Goal: Task Accomplishment & Management: Complete application form

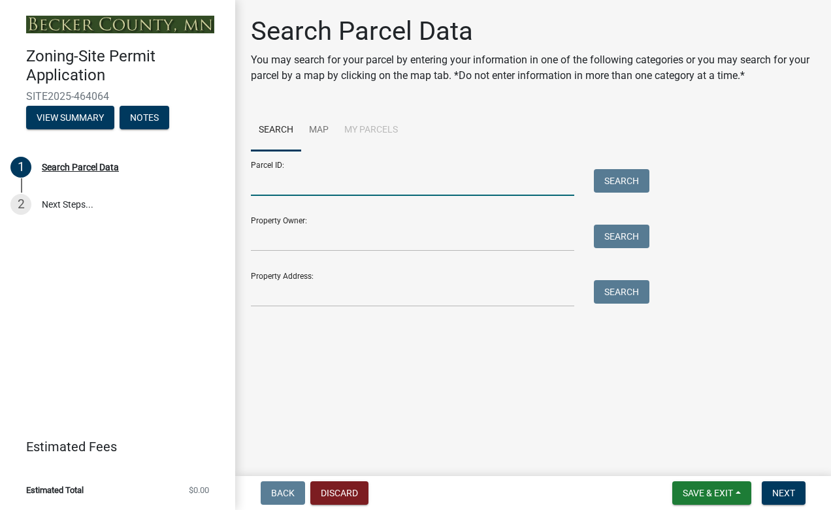
click at [300, 169] on input "Parcel ID:" at bounding box center [412, 182] width 323 height 27
paste input "191736000GIS"
type input "191736000GIS"
click at [607, 169] on button "Search" at bounding box center [622, 181] width 56 height 24
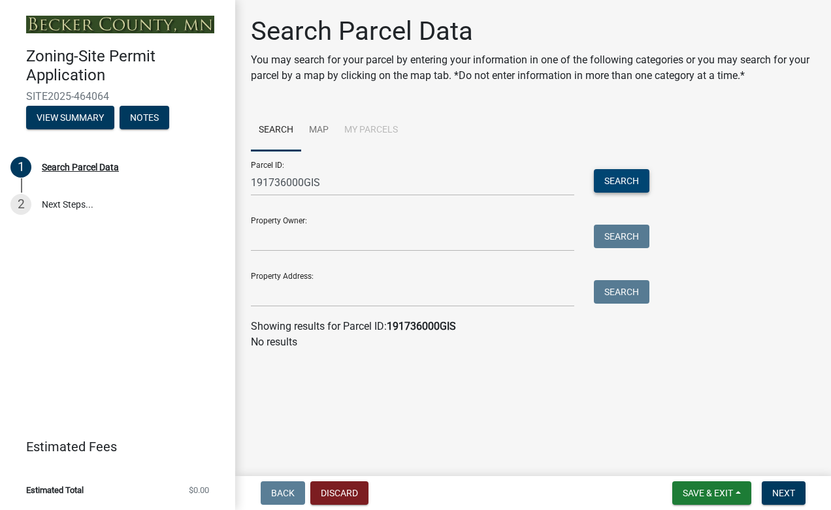
click at [620, 169] on button "Search" at bounding box center [622, 181] width 56 height 24
click at [320, 169] on input "191736000GIS" at bounding box center [412, 182] width 323 height 27
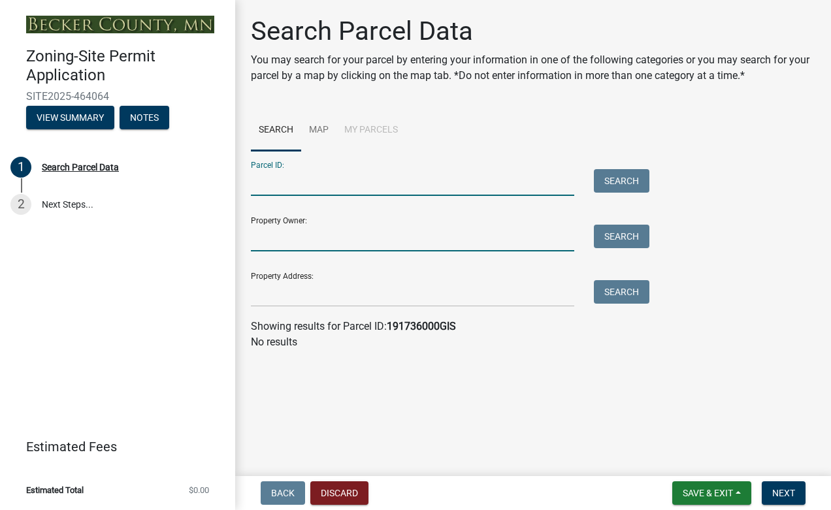
click at [301, 225] on input "Property Owner:" at bounding box center [412, 238] width 323 height 27
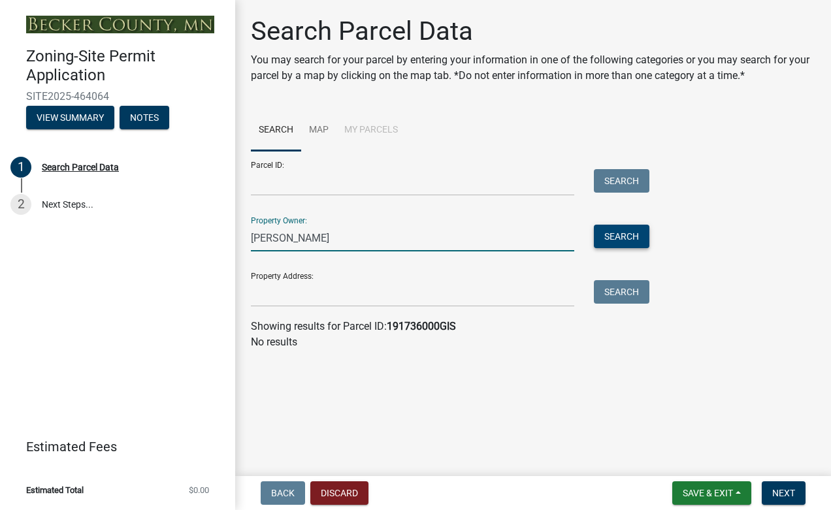
type input "[PERSON_NAME]"
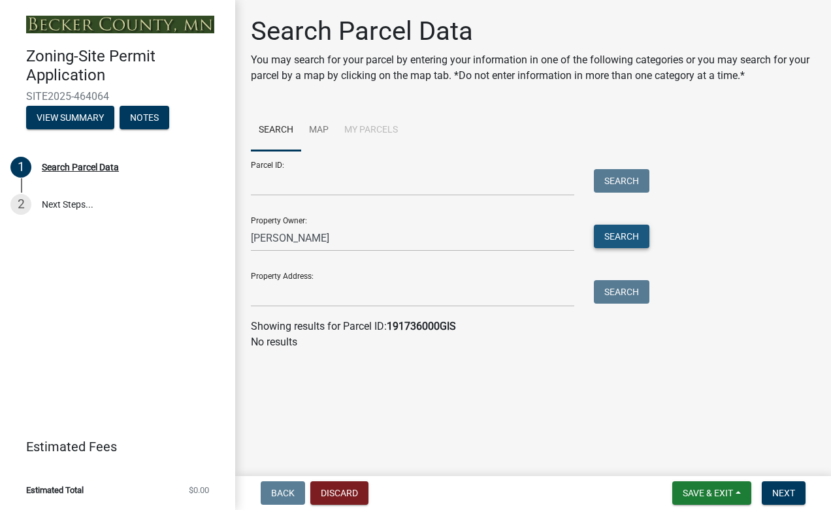
click at [598, 225] on button "Search" at bounding box center [622, 237] width 56 height 24
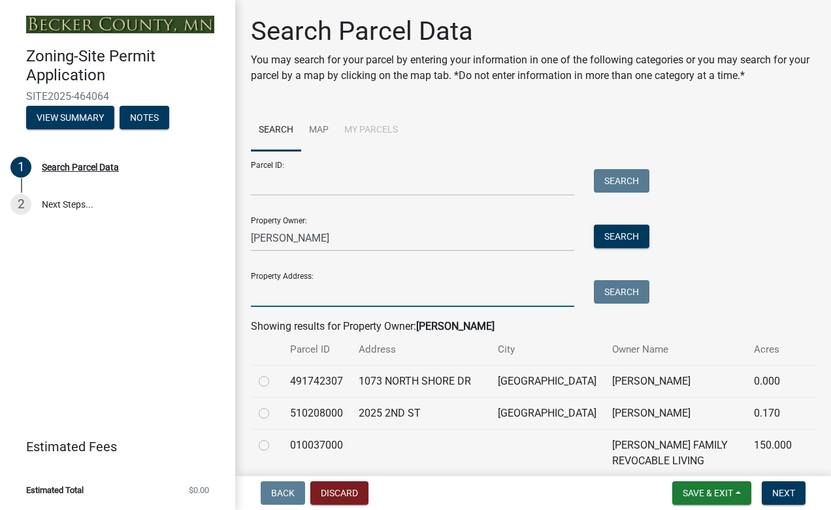
click at [305, 280] on input "Property Address:" at bounding box center [412, 293] width 323 height 27
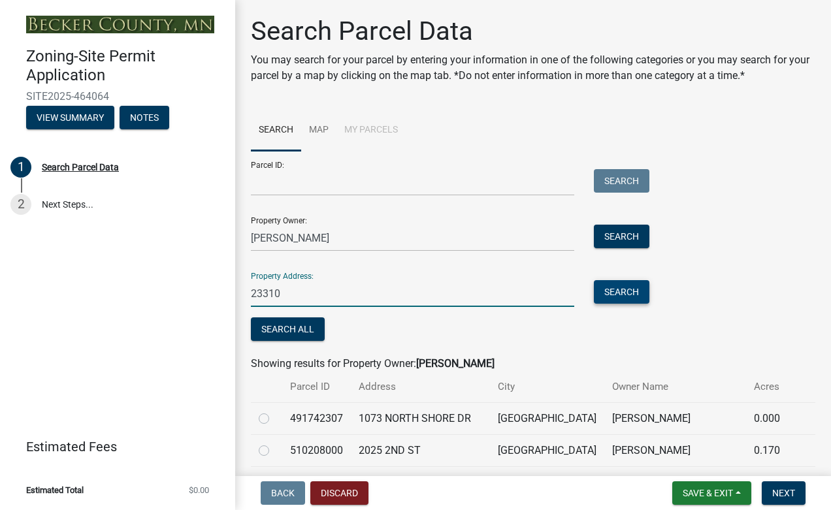
type input "23310"
click at [609, 280] on button "Search" at bounding box center [622, 292] width 56 height 24
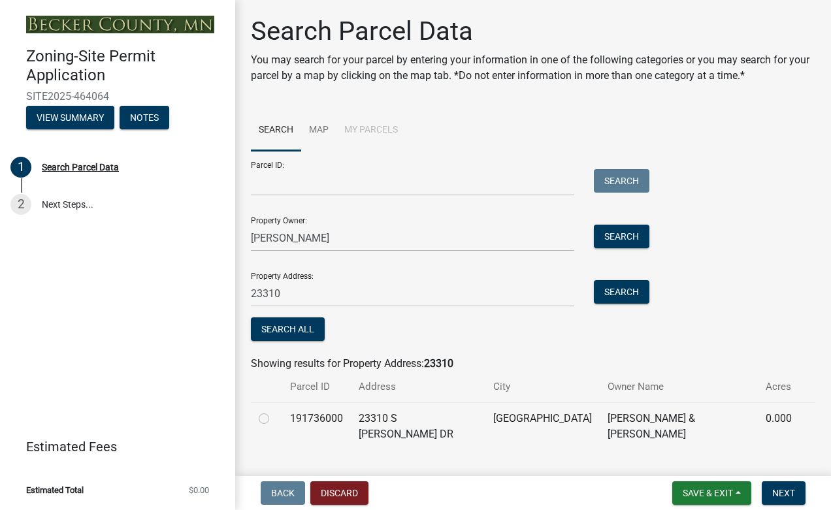
click at [274, 411] on label at bounding box center [274, 411] width 0 height 0
click at [274, 411] on input "radio" at bounding box center [278, 415] width 8 height 8
radio input "true"
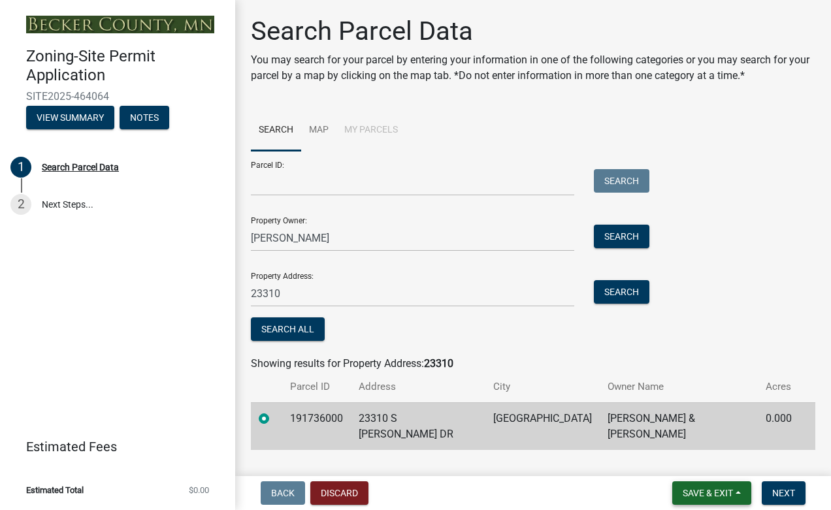
click at [732, 495] on span "Save & Exit" at bounding box center [707, 493] width 50 height 10
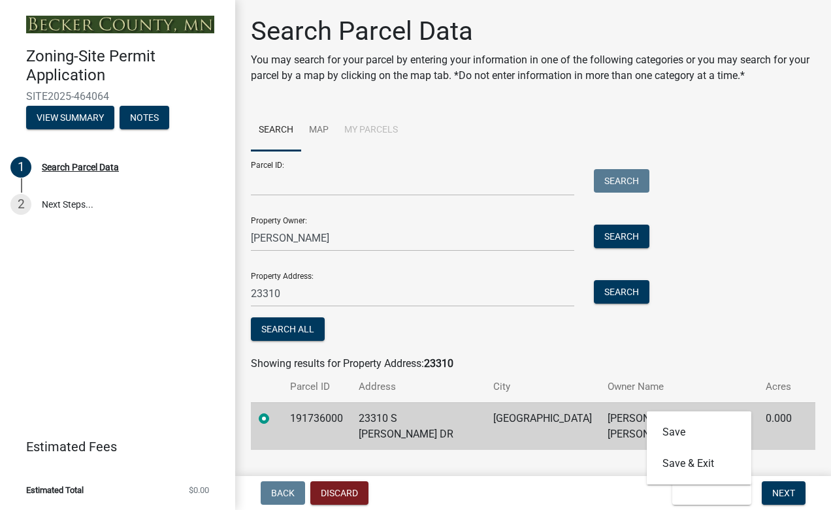
click at [458, 379] on main "Search Parcel Data You may search for your parcel by entering your information …" at bounding box center [533, 235] width 596 height 471
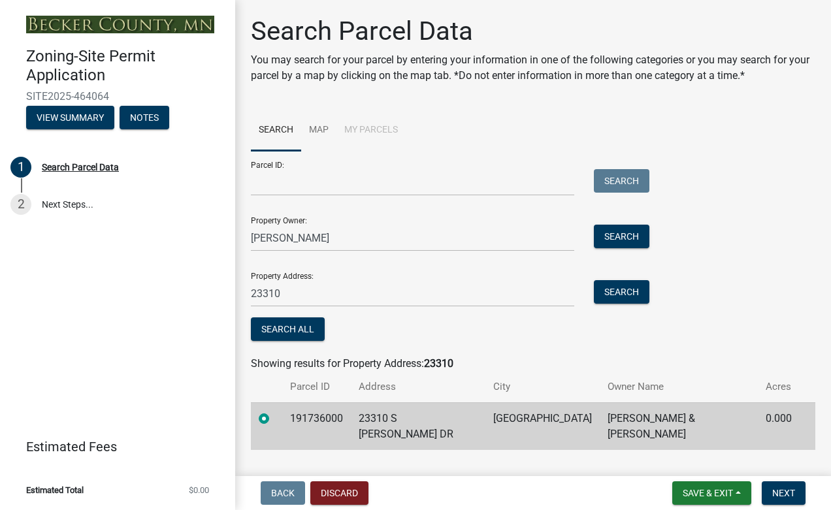
click at [632, 402] on td "[PERSON_NAME] & [PERSON_NAME]" at bounding box center [678, 426] width 158 height 48
click at [795, 491] on span "Next" at bounding box center [783, 493] width 23 height 10
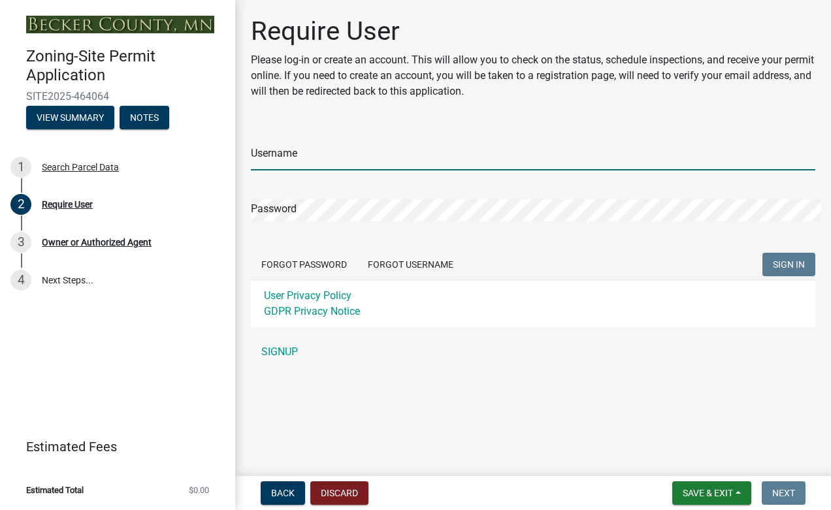
click at [303, 144] on input "Username" at bounding box center [533, 157] width 564 height 27
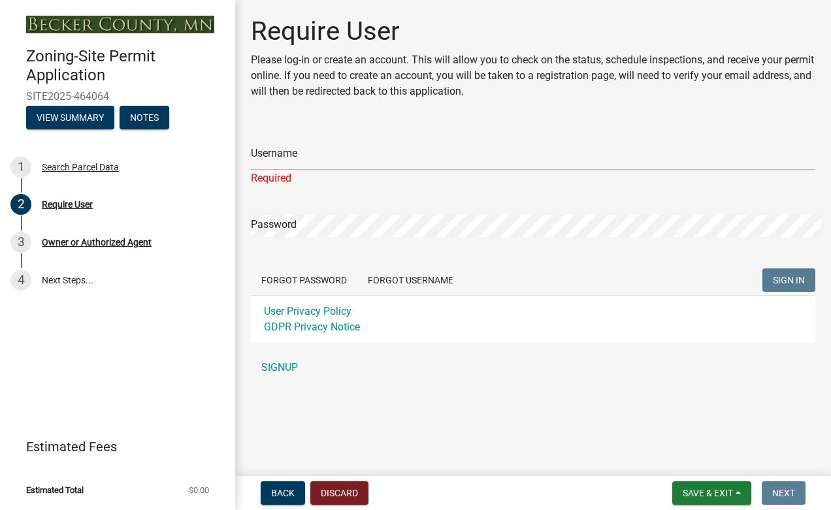
click at [295, 145] on form "Username Required Password Forgot Password Forgot Username SIGN IN User Privacy…" at bounding box center [533, 233] width 564 height 217
click at [291, 197] on div "Password" at bounding box center [533, 217] width 564 height 40
click at [287, 125] on div "Username Required" at bounding box center [533, 155] width 564 height 61
click at [286, 144] on input "Username" at bounding box center [533, 157] width 564 height 27
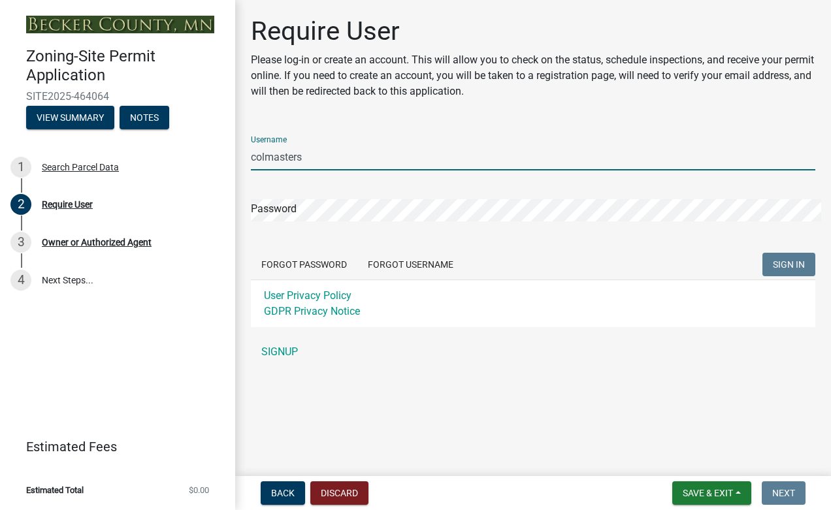
type input "colmasters"
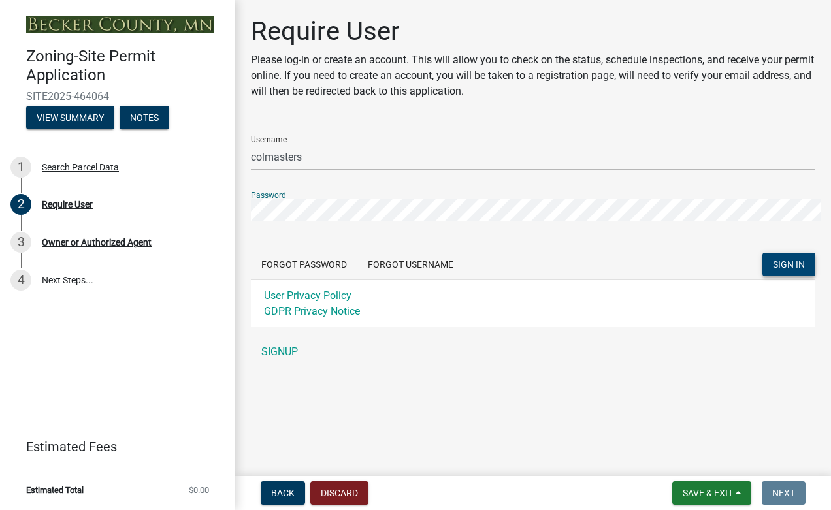
click at [796, 259] on span "SIGN IN" at bounding box center [789, 264] width 32 height 10
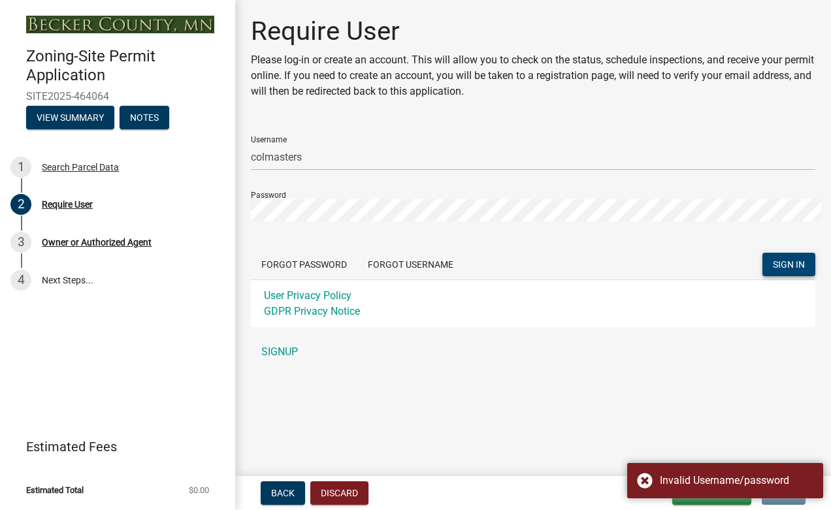
click at [488, 341] on main "Require User Please log-in or create an account. This will allow you to check o…" at bounding box center [533, 235] width 596 height 471
click at [50, 106] on button "View Summary" at bounding box center [70, 118] width 88 height 24
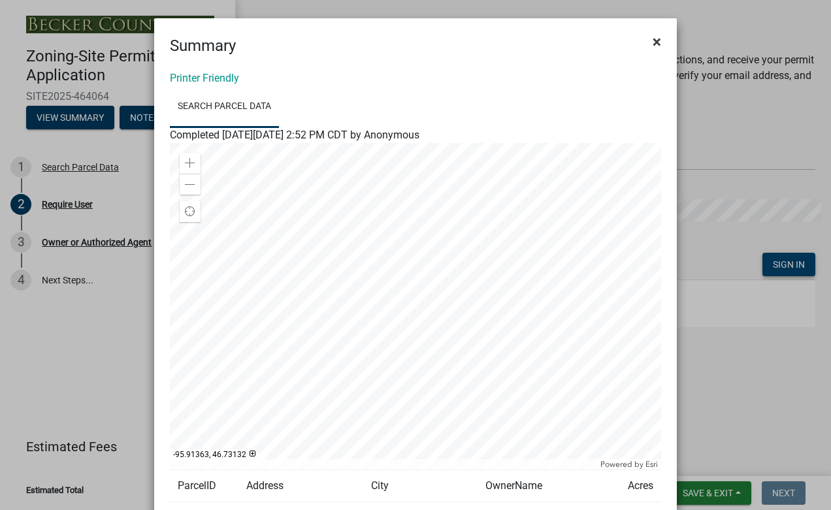
click at [652, 37] on span "×" at bounding box center [656, 42] width 8 height 18
